Goal: Information Seeking & Learning: Learn about a topic

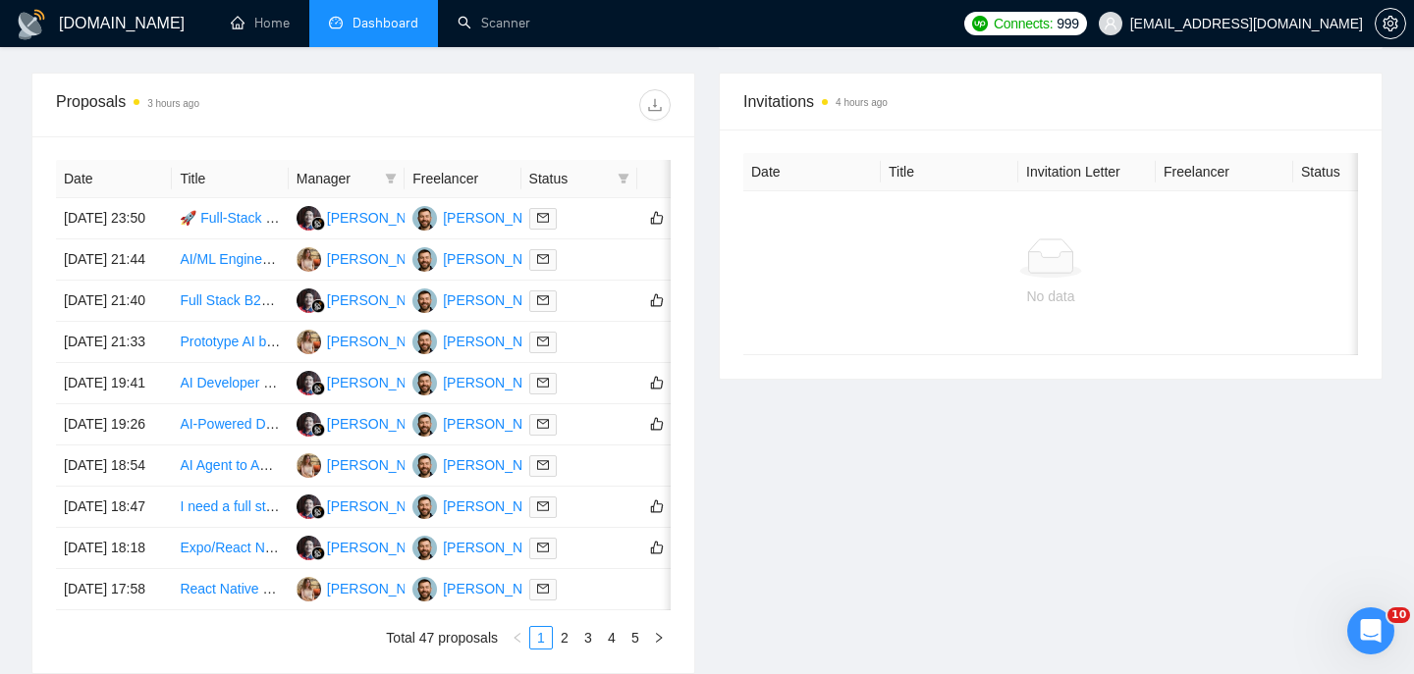
scroll to position [980, 0]
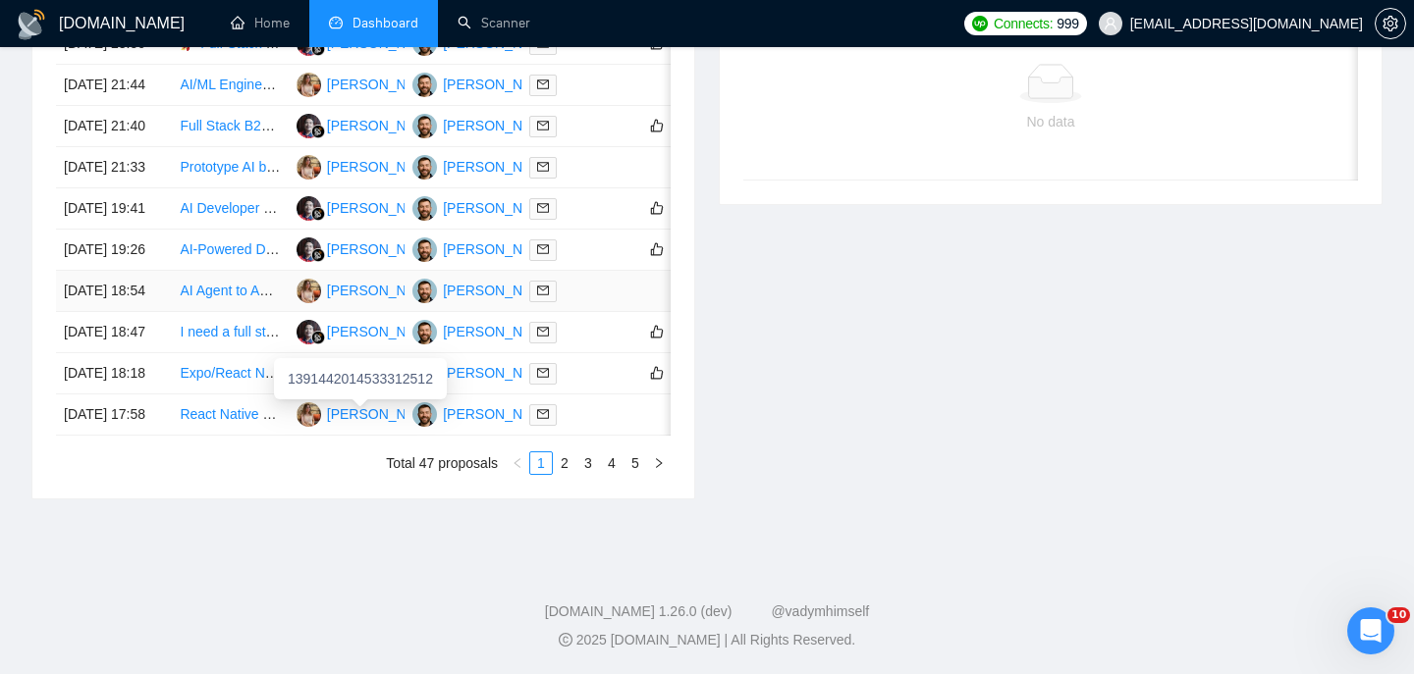
scroll to position [978, 0]
click at [562, 474] on link "2" at bounding box center [565, 464] width 22 height 22
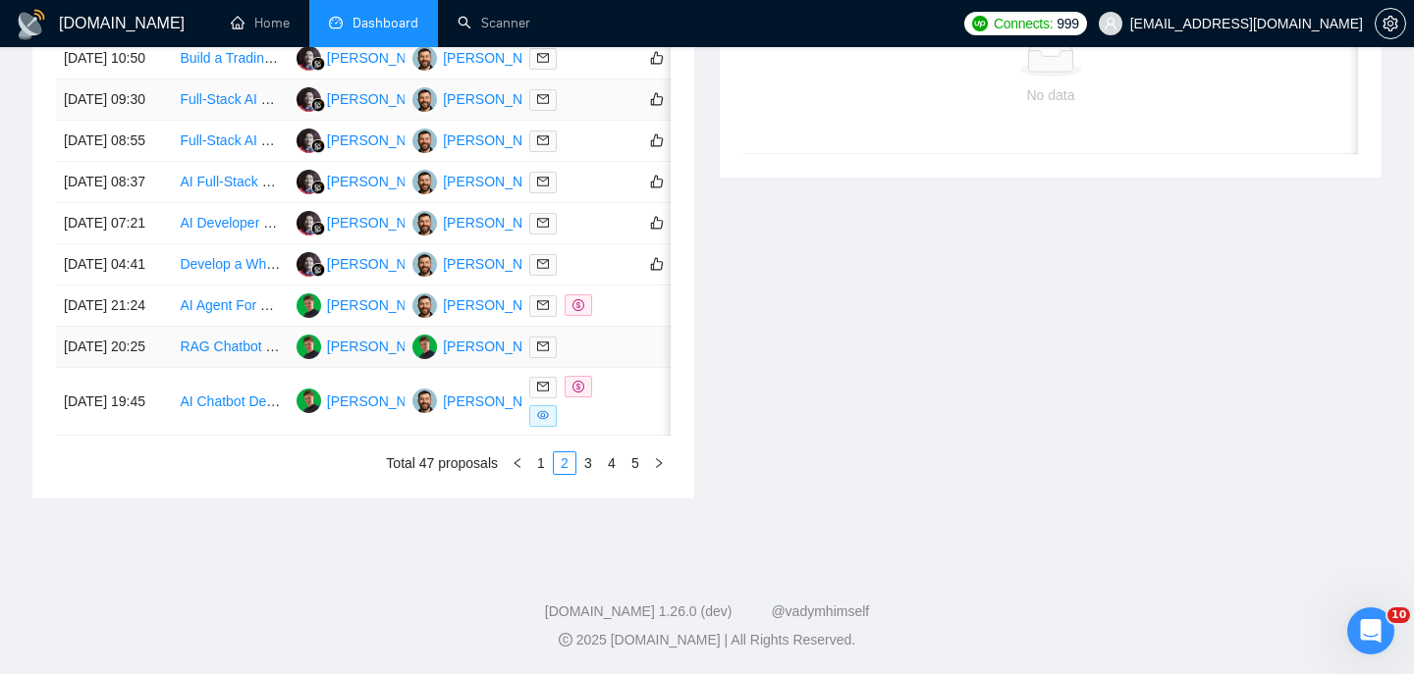
scroll to position [973, 0]
click at [540, 475] on li "1" at bounding box center [541, 464] width 24 height 24
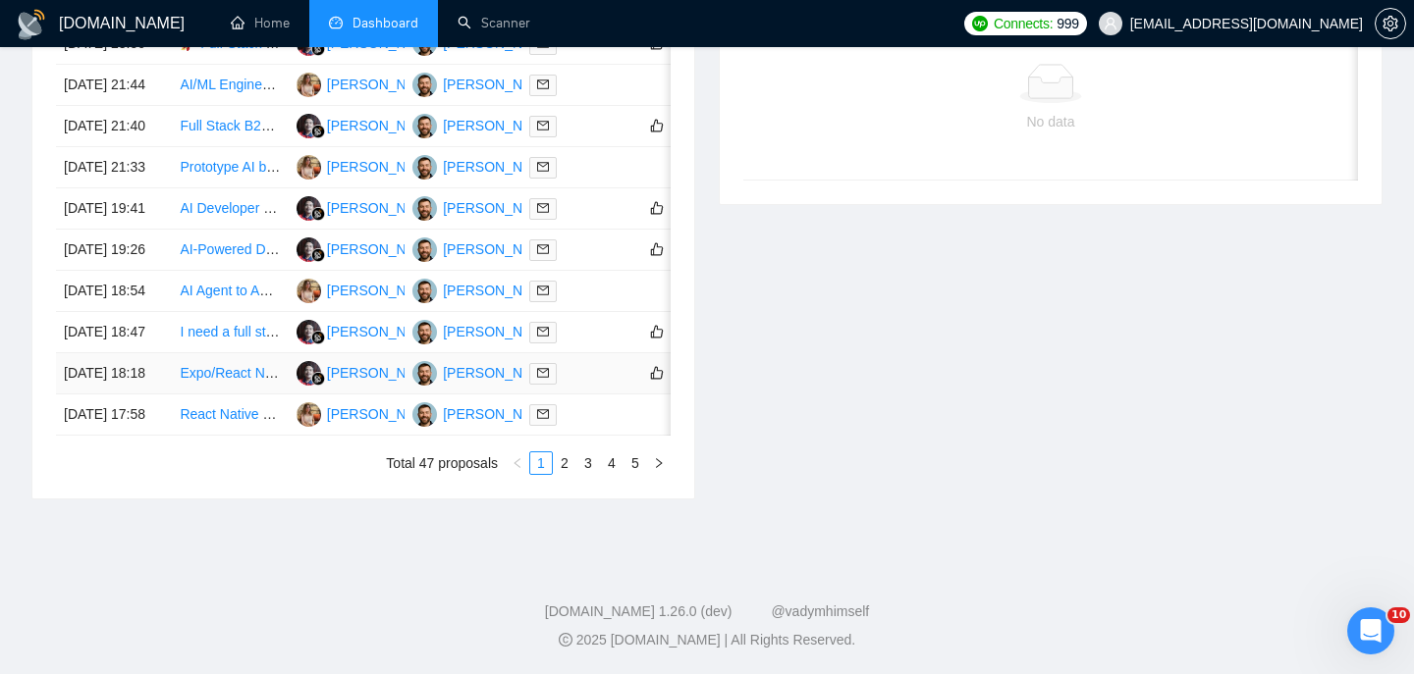
scroll to position [908, 0]
click at [137, 271] on td "[DATE] 19:26" at bounding box center [114, 250] width 116 height 41
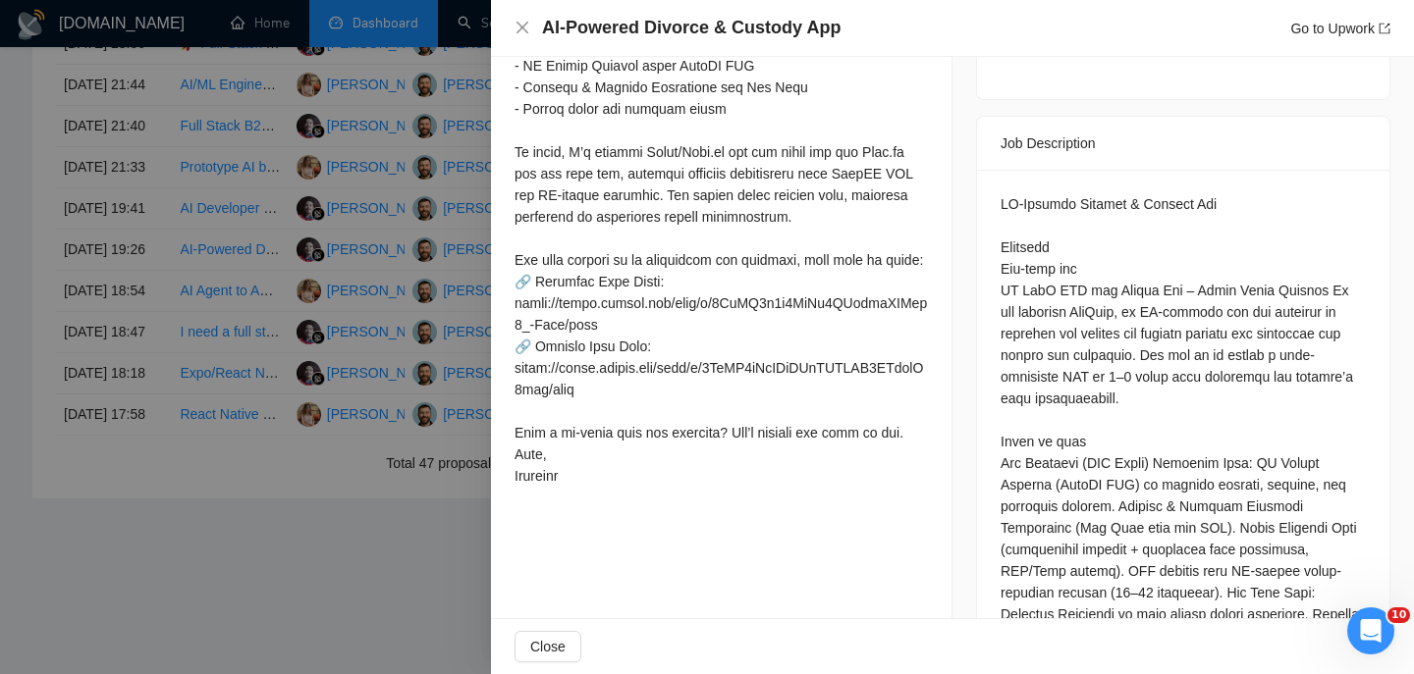
scroll to position [744, 0]
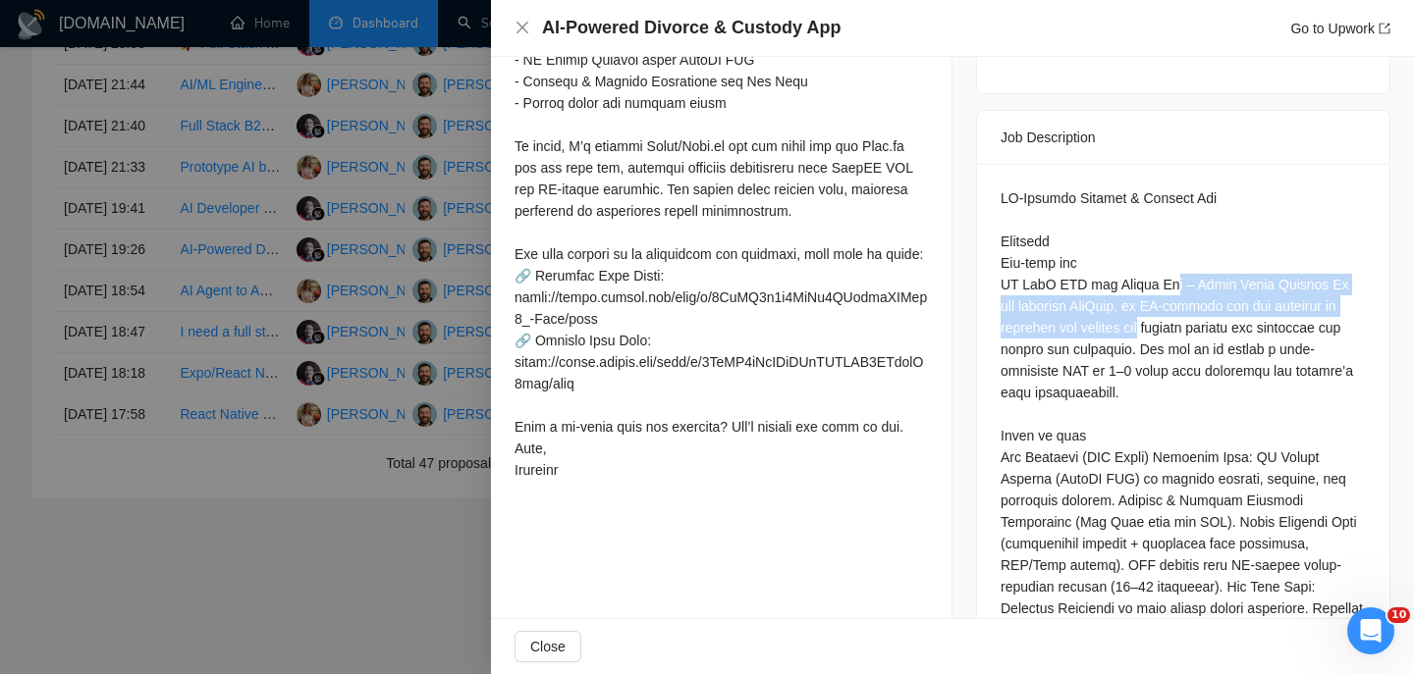
drag, startPoint x: 1163, startPoint y: 269, endPoint x: 1150, endPoint y: 307, distance: 40.4
click at [1150, 308] on div at bounding box center [1182, 651] width 365 height 929
click at [1150, 307] on div at bounding box center [1182, 651] width 365 height 929
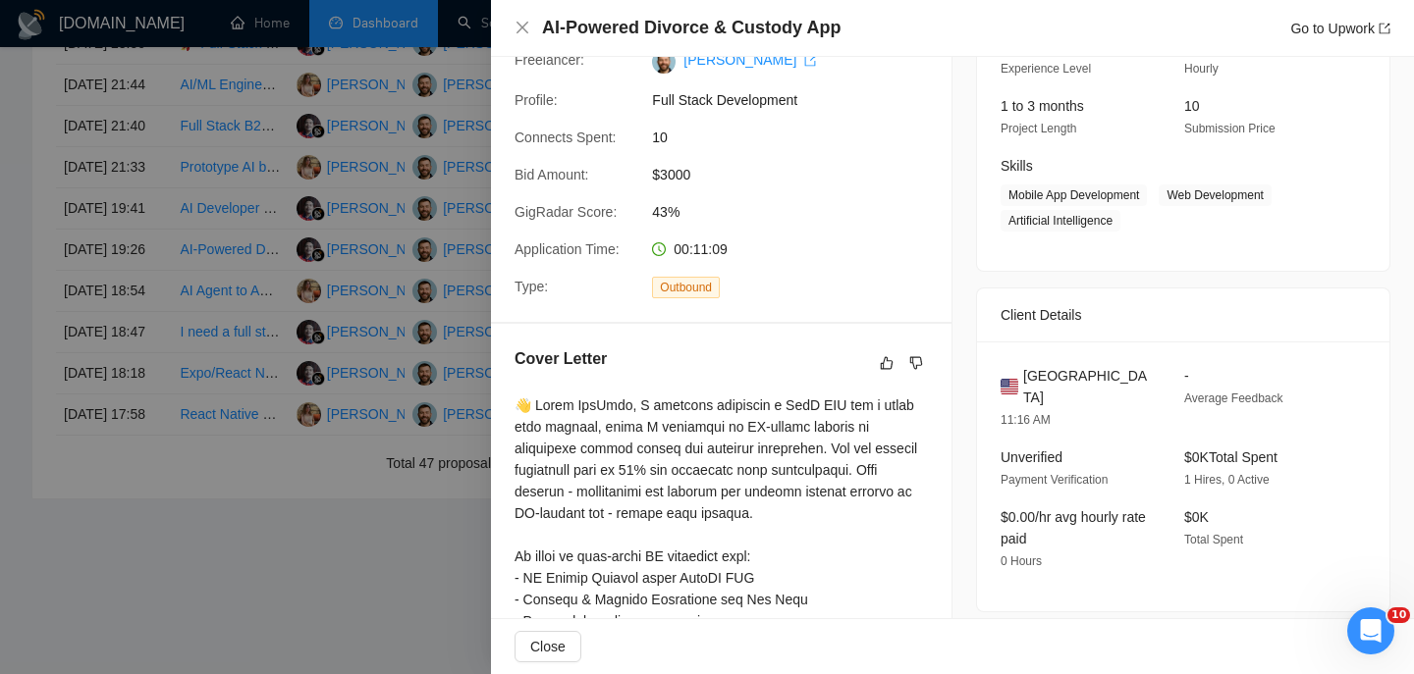
scroll to position [0, 0]
